Goal: Task Accomplishment & Management: Complete application form

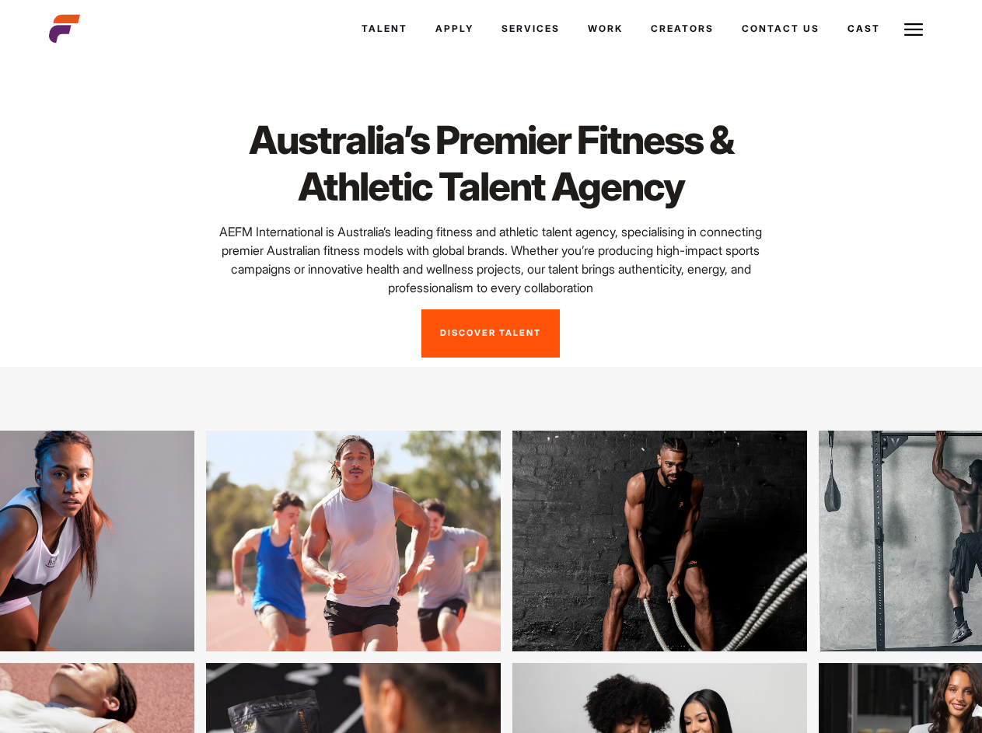
click at [834, 21] on link "Cast" at bounding box center [864, 29] width 61 height 42
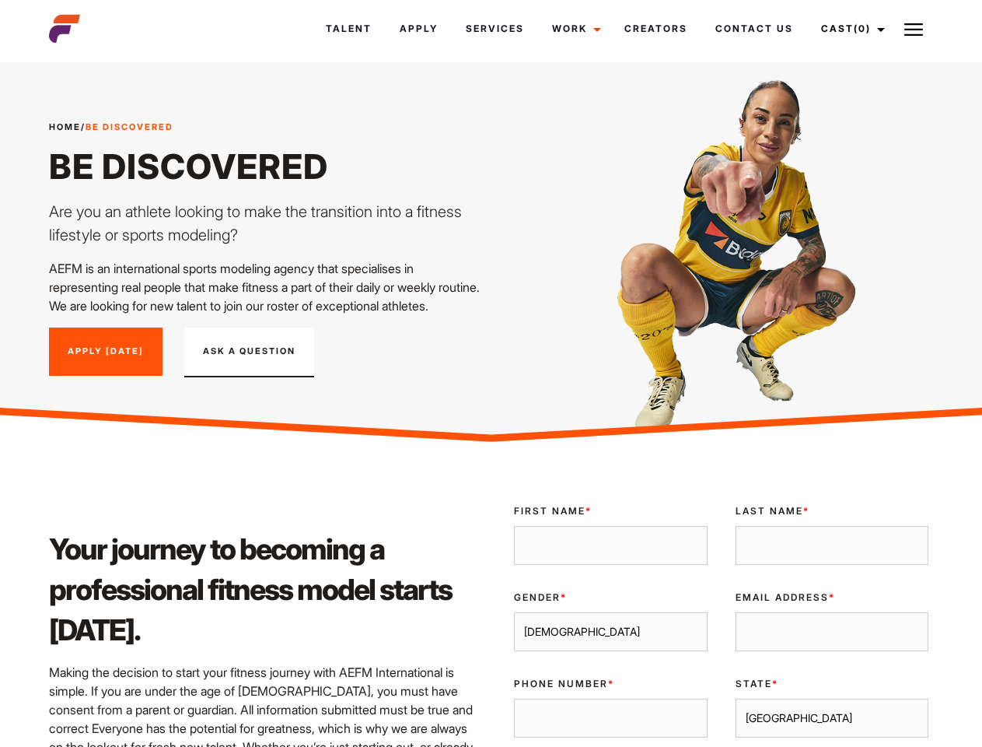
click at [848, 29] on link "Cast (0)" at bounding box center [850, 29] width 87 height 42
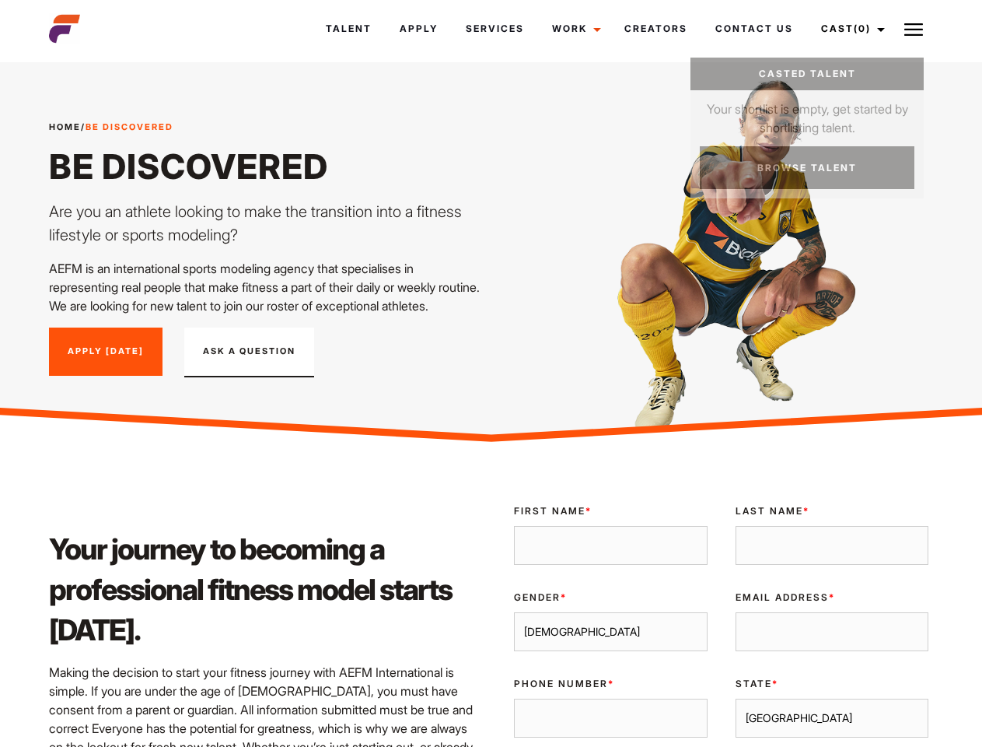
click at [914, 29] on img at bounding box center [913, 29] width 19 height 19
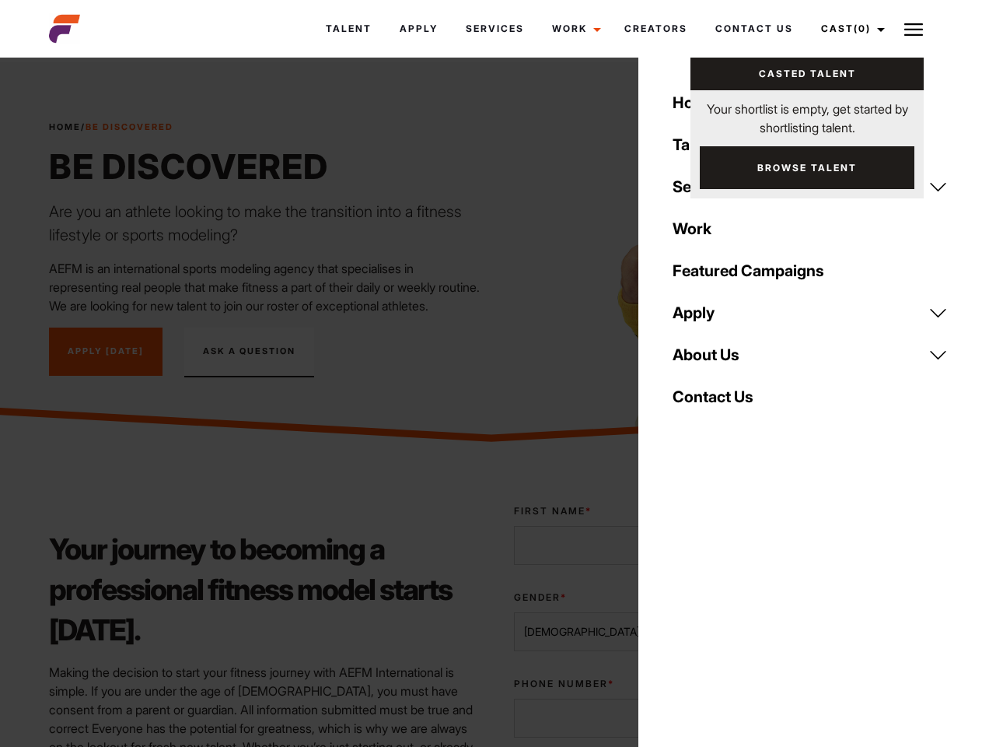
click at [721, 626] on div "Gender * [DEMOGRAPHIC_DATA] [DEMOGRAPHIC_DATA]" at bounding box center [610, 621] width 221 height 86
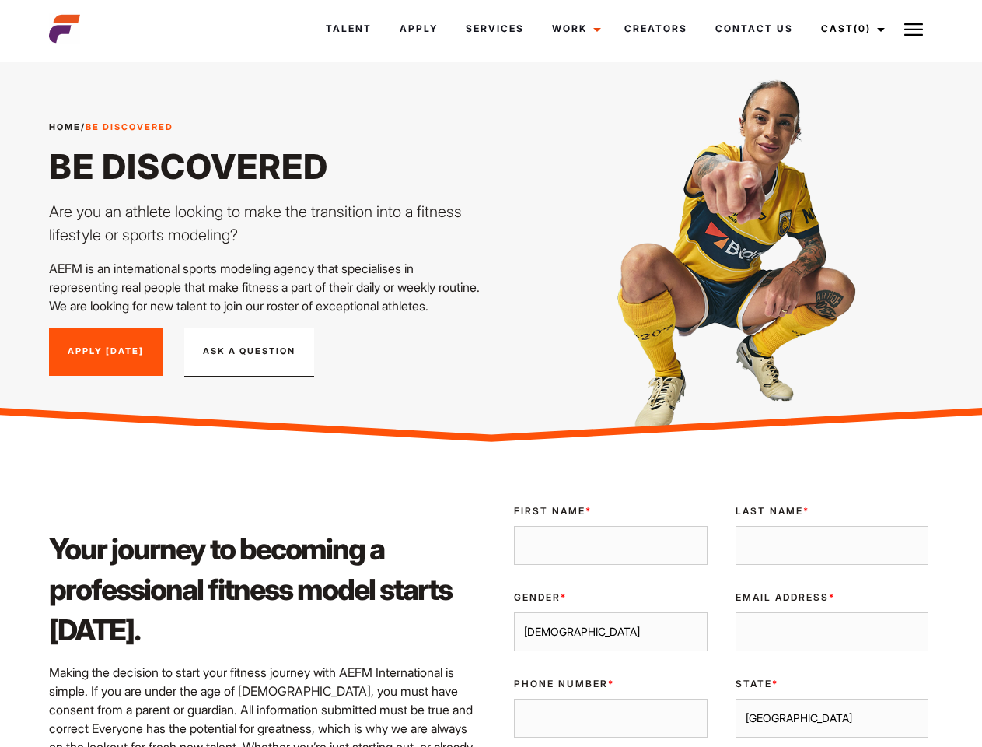
click at [848, 29] on link "Cast (0)" at bounding box center [850, 29] width 87 height 42
click at [914, 29] on img at bounding box center [913, 29] width 19 height 19
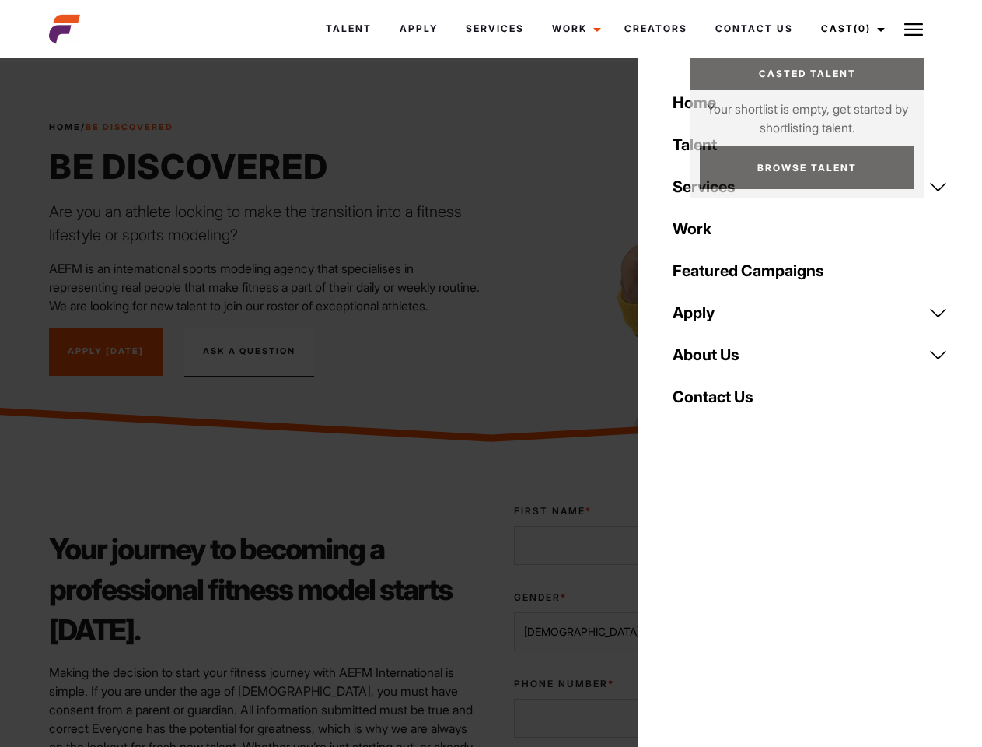
click at [721, 626] on div "Gender * [DEMOGRAPHIC_DATA] [DEMOGRAPHIC_DATA]" at bounding box center [610, 621] width 221 height 86
